Goal: Task Accomplishment & Management: Manage account settings

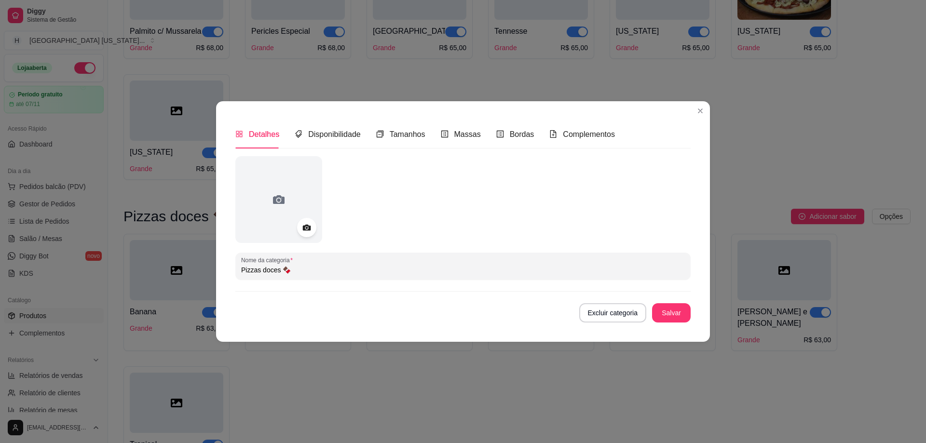
scroll to position [154, 0]
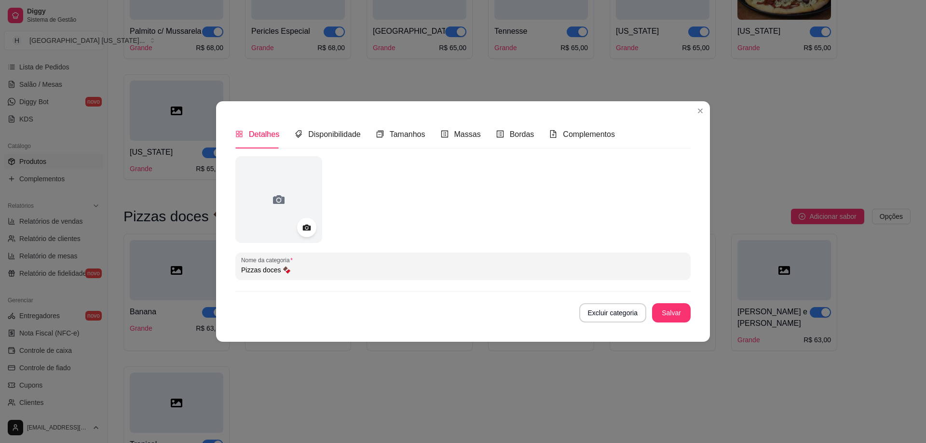
click at [299, 232] on div at bounding box center [306, 227] width 19 height 19
click at [307, 228] on circle at bounding box center [306, 228] width 2 height 2
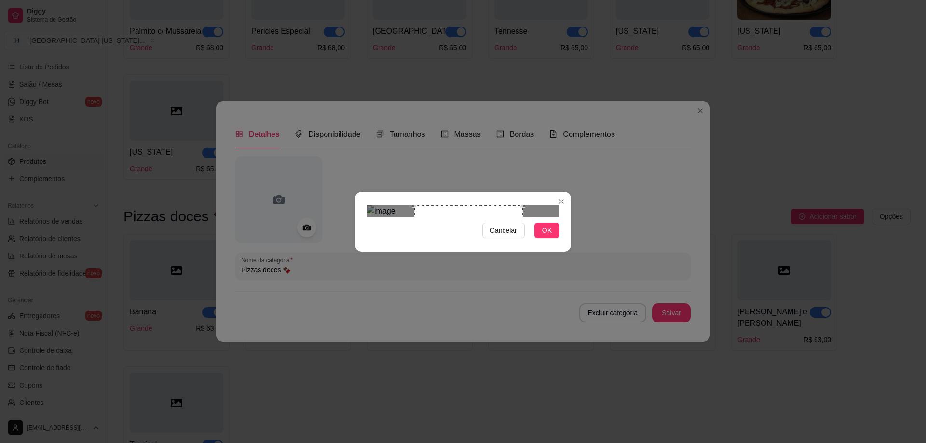
click at [477, 219] on div "Use the arrow keys to move the crop selection area" at bounding box center [468, 259] width 109 height 109
click at [545, 236] on span "OK" at bounding box center [547, 230] width 10 height 11
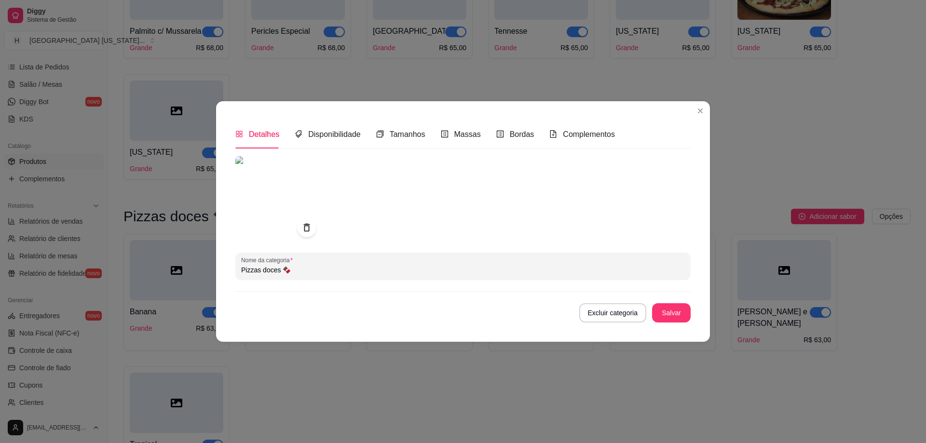
click at [666, 316] on button "Salvar" at bounding box center [671, 312] width 39 height 19
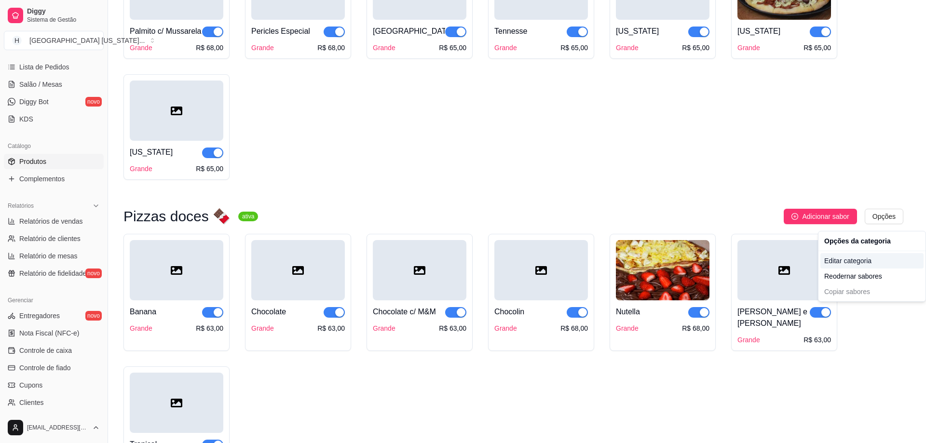
click at [861, 261] on div "Editar categoria" at bounding box center [871, 260] width 103 height 15
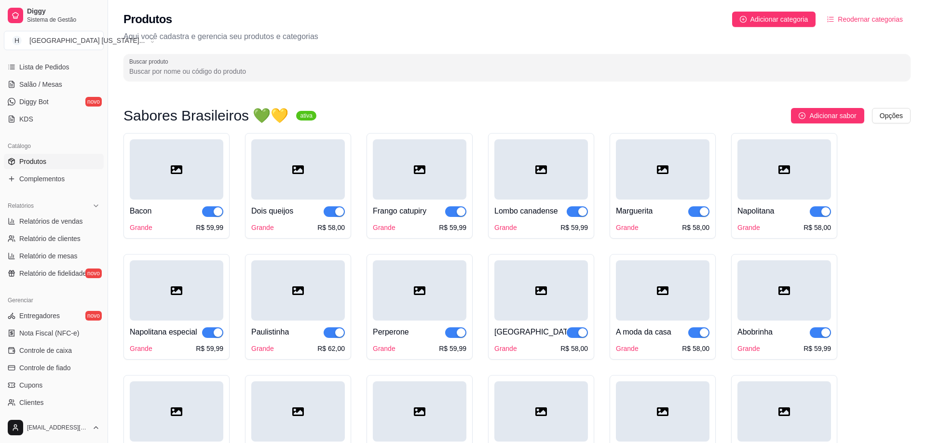
scroll to position [2037, 0]
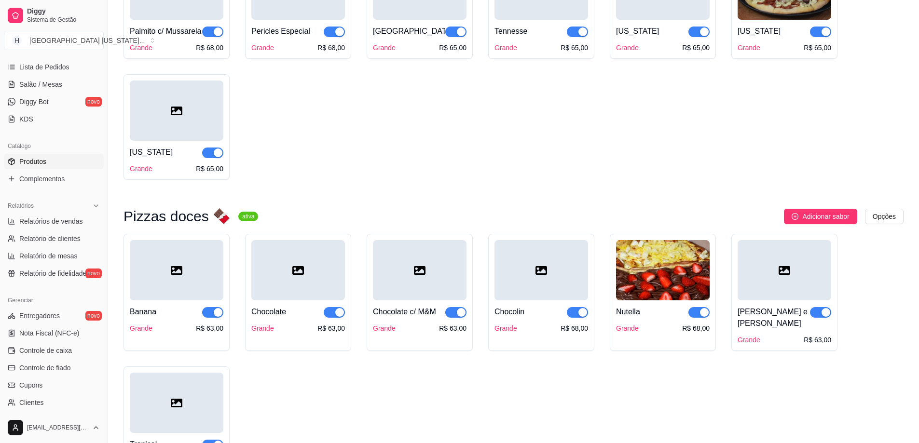
click at [667, 268] on img at bounding box center [663, 270] width 94 height 60
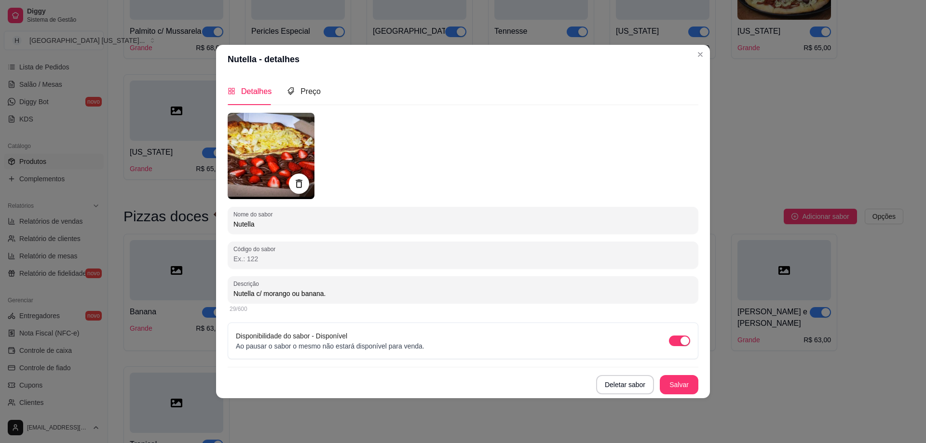
click at [296, 186] on icon at bounding box center [298, 183] width 11 height 11
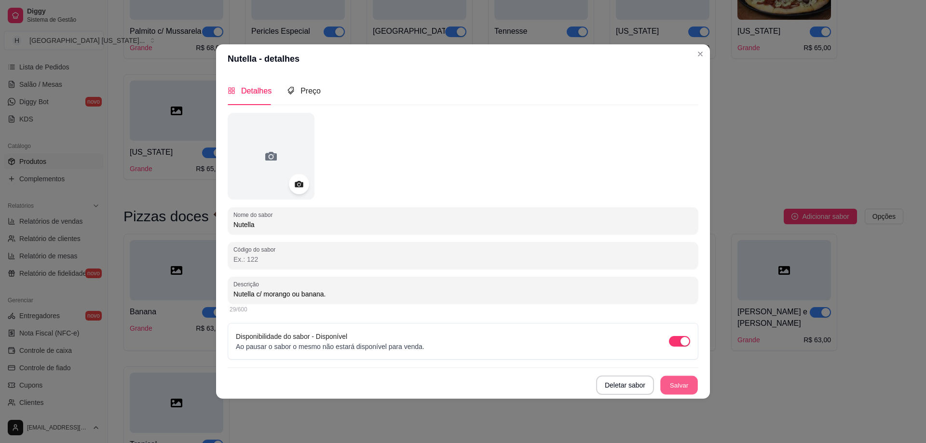
click at [679, 387] on button "Salvar" at bounding box center [679, 385] width 38 height 19
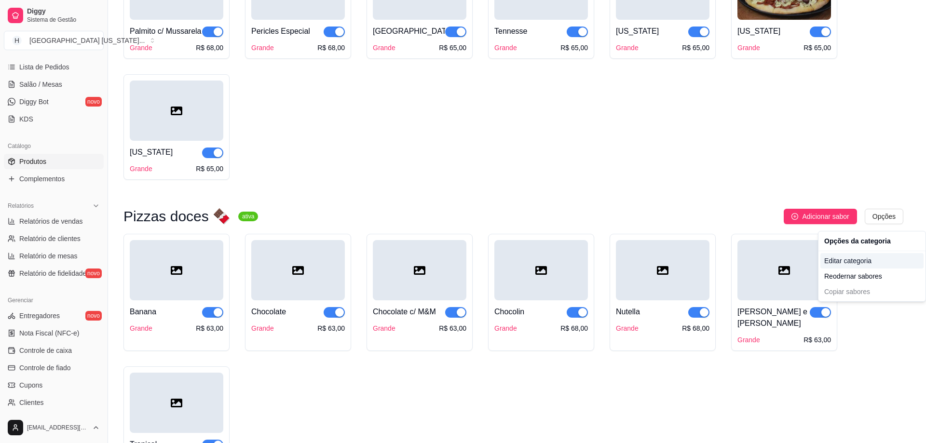
click at [861, 255] on div "Editar categoria" at bounding box center [871, 260] width 103 height 15
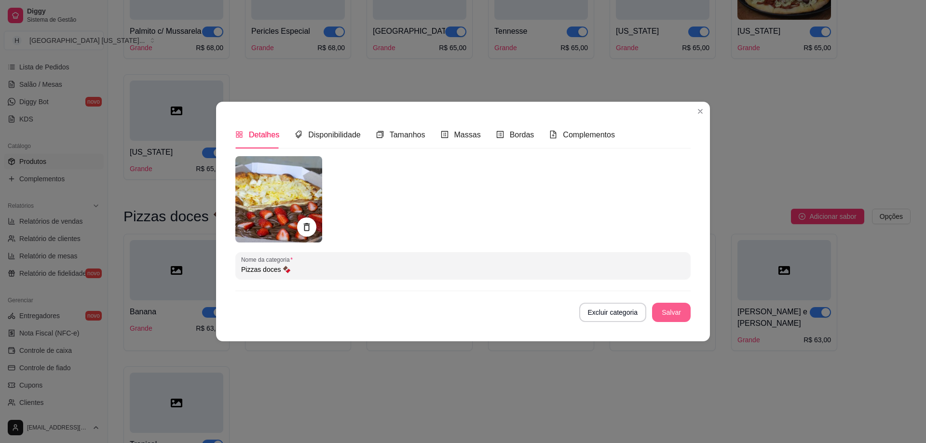
click at [673, 316] on button "Salvar" at bounding box center [671, 312] width 39 height 19
